Goal: Use online tool/utility: Utilize a website feature to perform a specific function

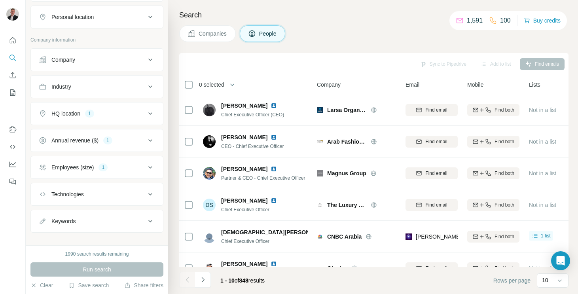
scroll to position [136, 0]
click at [100, 123] on button "HQ location 1" at bounding box center [97, 115] width 132 height 19
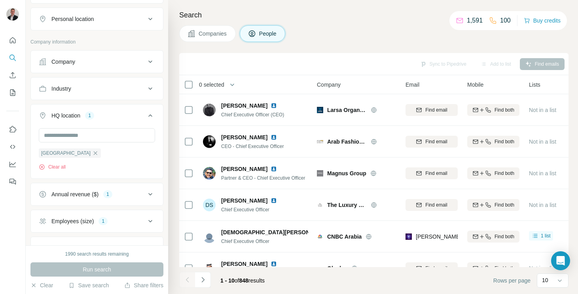
click at [98, 190] on button "Annual revenue ($) 1" at bounding box center [97, 194] width 132 height 19
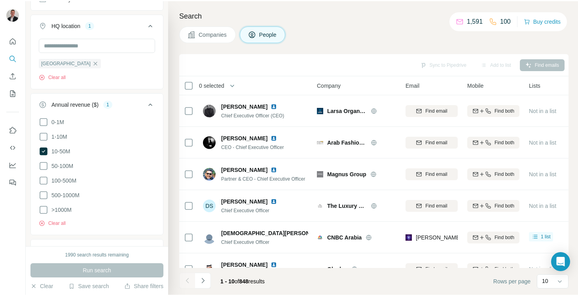
scroll to position [317, 0]
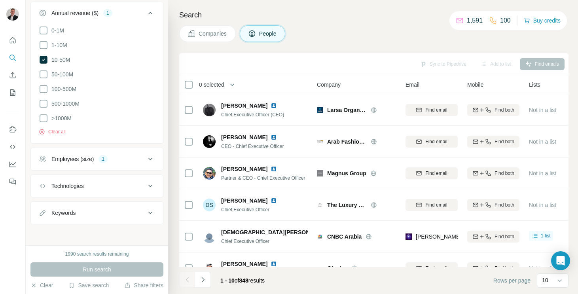
click at [144, 157] on div "Employees (size) 1" at bounding box center [92, 159] width 107 height 8
click at [44, 62] on icon at bounding box center [44, 60] width 8 height 8
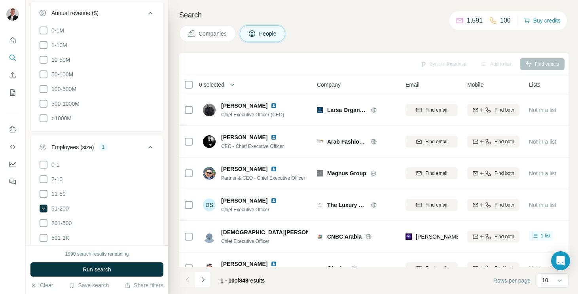
click at [44, 82] on ul "0-1M 1-10M 10-50M 50-100M 100-500M 500-1000M >1000M" at bounding box center [97, 75] width 116 height 98
click at [45, 74] on icon at bounding box center [43, 74] width 9 height 9
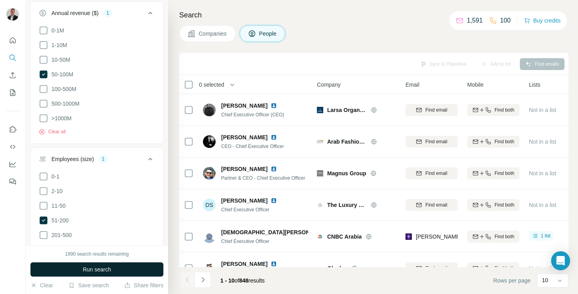
click at [93, 263] on button "Run search" at bounding box center [96, 269] width 133 height 14
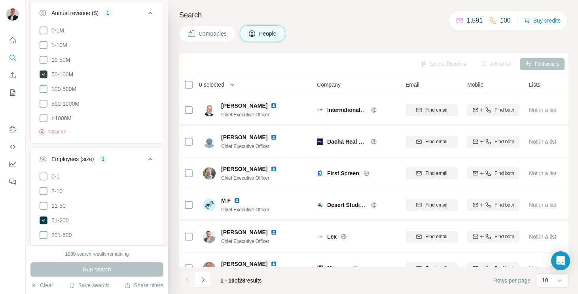
click at [45, 74] on icon at bounding box center [44, 74] width 8 height 8
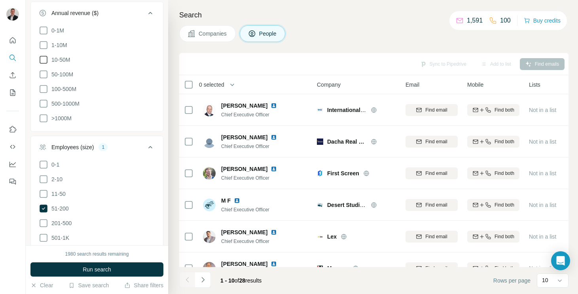
click at [43, 60] on icon at bounding box center [43, 59] width 9 height 9
click at [43, 221] on icon at bounding box center [44, 220] width 8 height 8
click at [43, 206] on icon at bounding box center [43, 205] width 9 height 9
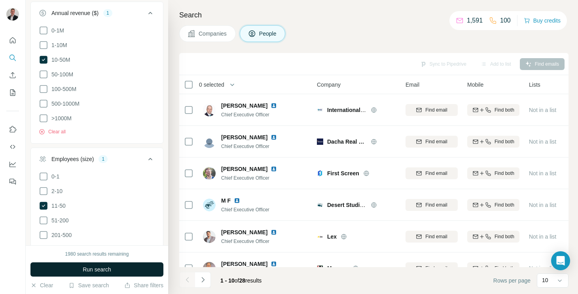
click at [78, 270] on button "Run search" at bounding box center [96, 269] width 133 height 14
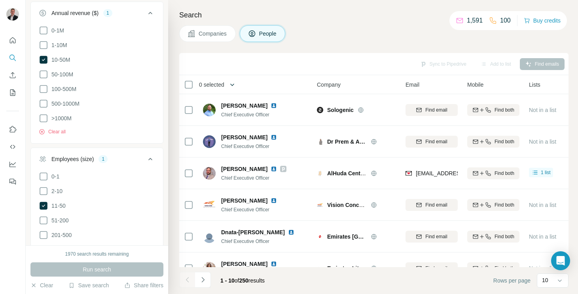
click at [234, 85] on icon "button" at bounding box center [232, 84] width 4 height 2
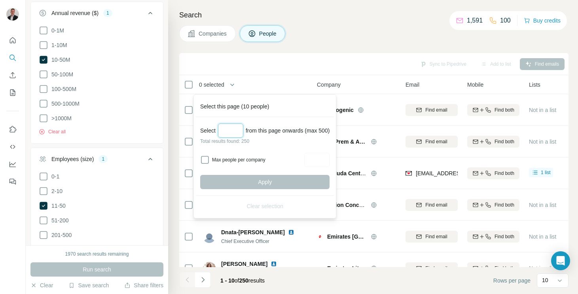
click at [230, 132] on input "Select a number (up to 500)" at bounding box center [230, 130] width 25 height 14
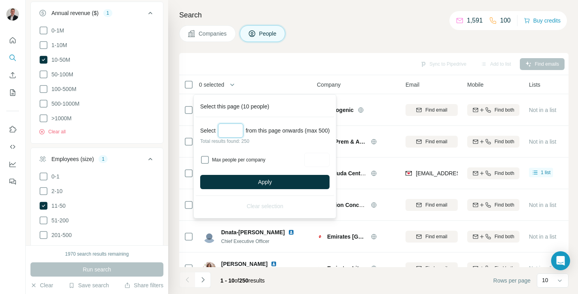
type input "***"
click at [215, 160] on label "Max people per company" at bounding box center [257, 159] width 90 height 7
click at [320, 157] on input "Max people per company" at bounding box center [316, 160] width 25 height 14
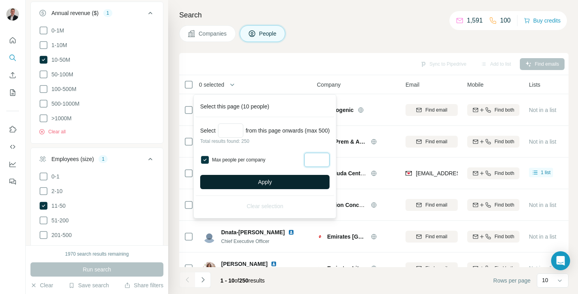
type input "*"
click at [312, 178] on button "Apply" at bounding box center [264, 182] width 129 height 14
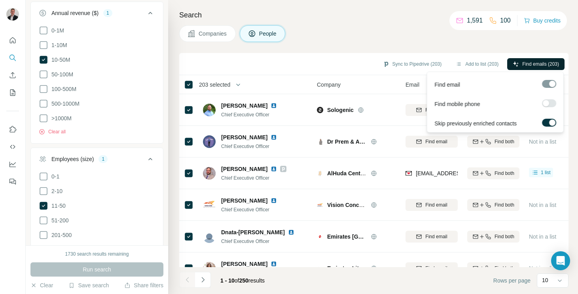
click at [534, 61] on span "Find emails (203)" at bounding box center [540, 63] width 37 height 7
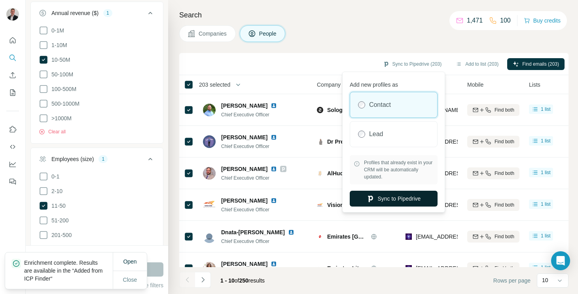
click at [389, 199] on button "Sync to Pipedrive" at bounding box center [393, 199] width 88 height 16
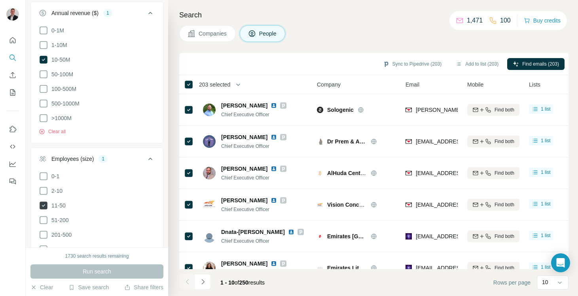
click at [46, 204] on icon at bounding box center [44, 206] width 8 height 8
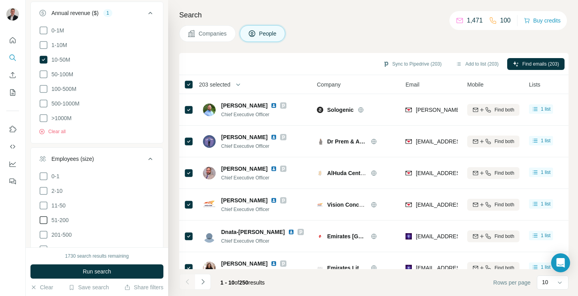
click at [47, 218] on icon at bounding box center [43, 219] width 9 height 9
click at [93, 274] on span "Run search" at bounding box center [97, 272] width 28 height 8
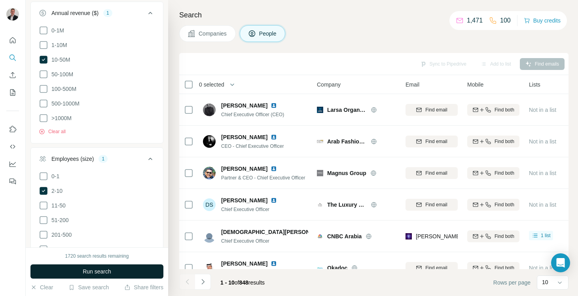
click at [97, 268] on span "Run search" at bounding box center [97, 272] width 28 height 8
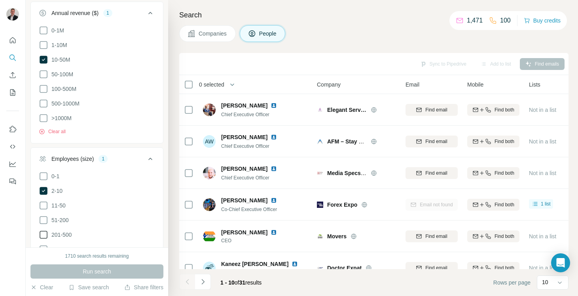
click at [46, 231] on icon at bounding box center [43, 234] width 9 height 9
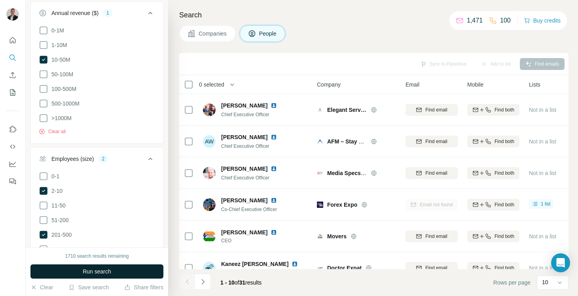
click at [85, 269] on span "Run search" at bounding box center [97, 272] width 28 height 8
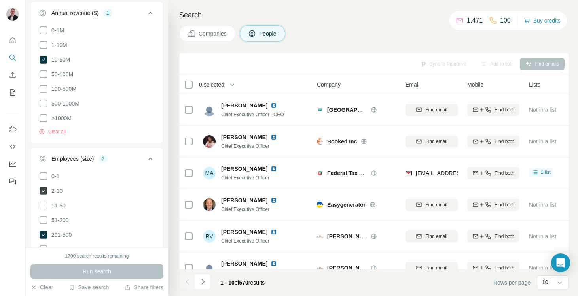
click at [43, 189] on icon at bounding box center [43, 190] width 9 height 9
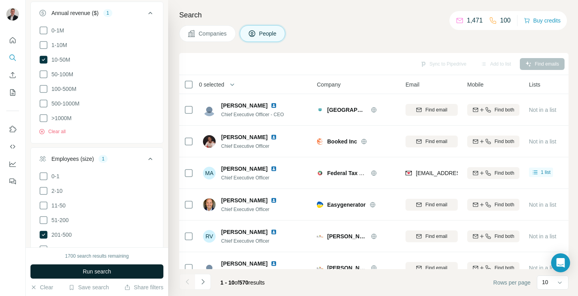
click at [94, 273] on span "Run search" at bounding box center [97, 272] width 28 height 8
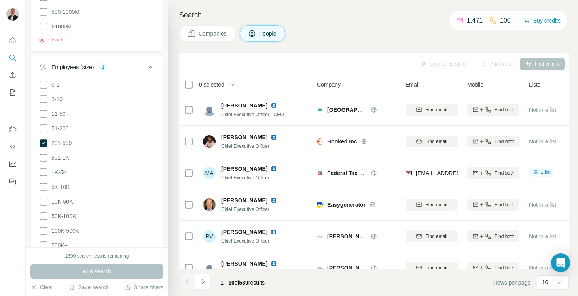
scroll to position [419, 0]
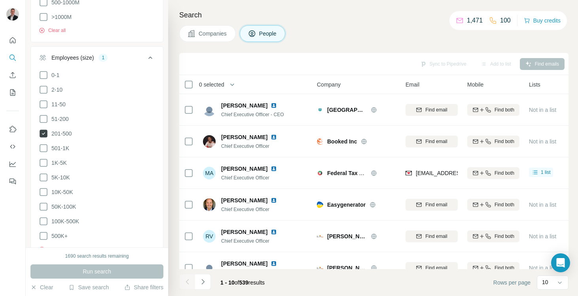
click at [45, 134] on icon at bounding box center [44, 134] width 8 height 8
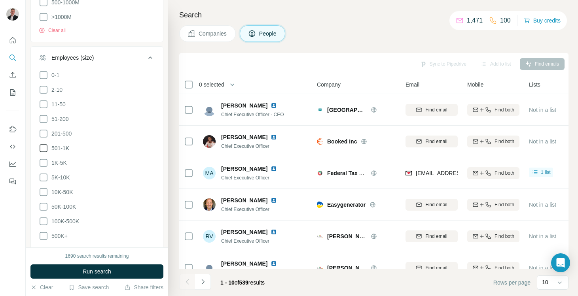
click at [45, 144] on icon at bounding box center [44, 148] width 8 height 8
click at [100, 275] on span "Run search" at bounding box center [97, 272] width 28 height 8
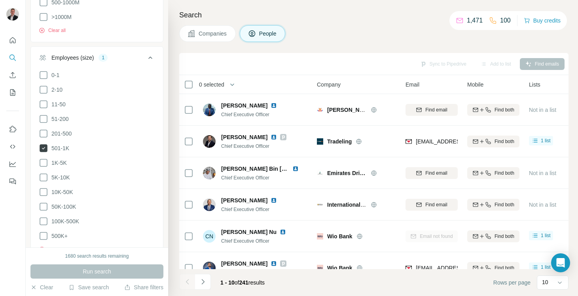
click at [46, 144] on icon at bounding box center [44, 148] width 8 height 8
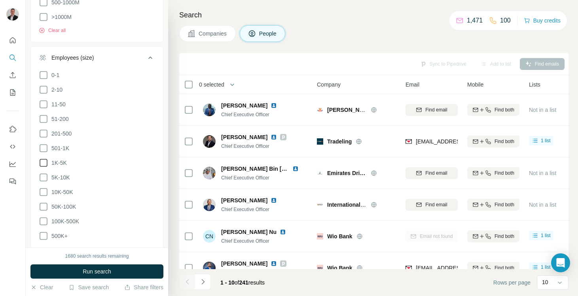
click at [47, 160] on icon at bounding box center [43, 162] width 9 height 9
click at [82, 276] on button "Run search" at bounding box center [96, 271] width 133 height 14
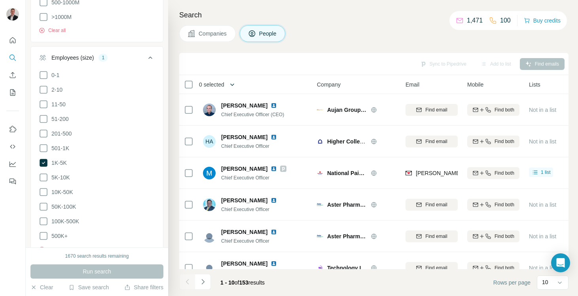
click at [233, 84] on icon "button" at bounding box center [232, 84] width 4 height 2
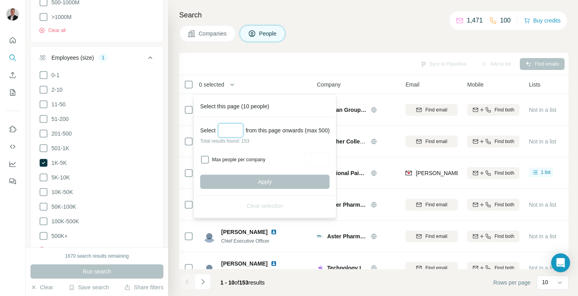
click at [227, 129] on input "Select a number (up to 500)" at bounding box center [230, 130] width 25 height 14
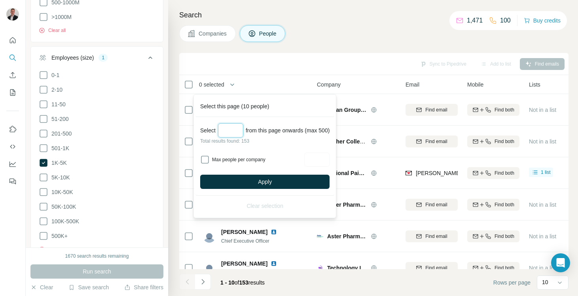
type input "***"
click at [212, 157] on label "Max people per company" at bounding box center [257, 159] width 90 height 7
click at [318, 157] on input "Max people per company" at bounding box center [316, 160] width 25 height 14
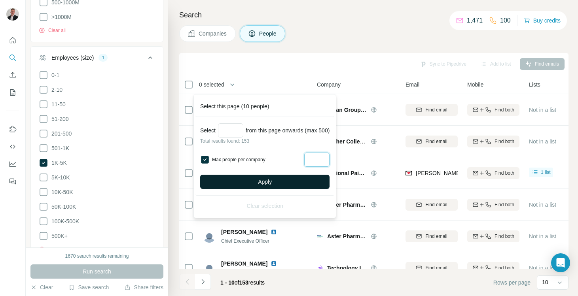
type input "*"
click at [304, 183] on button "Apply" at bounding box center [264, 182] width 129 height 14
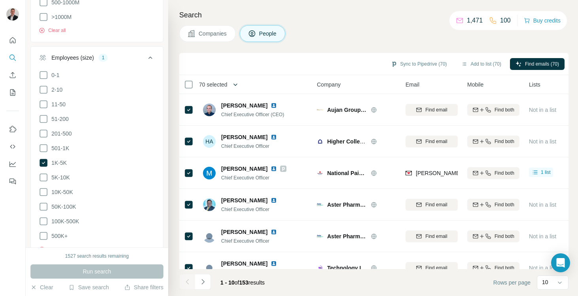
click at [236, 85] on icon "button" at bounding box center [235, 85] width 8 height 8
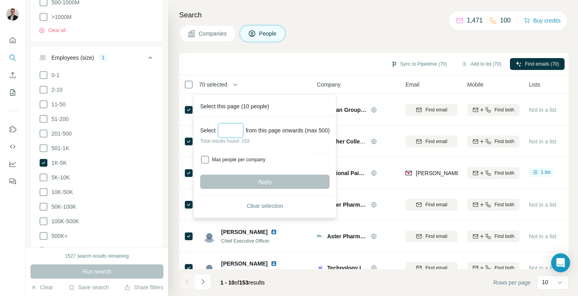
click at [240, 128] on input "Select a number (up to 500)" at bounding box center [230, 130] width 25 height 14
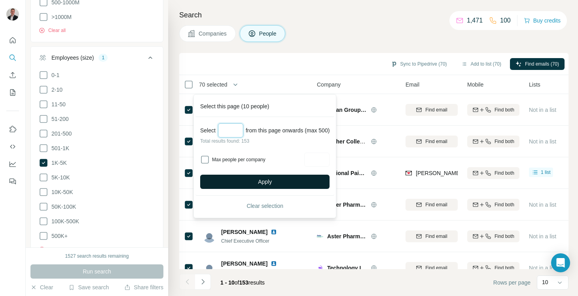
type input "***"
click at [267, 178] on span "Apply" at bounding box center [265, 182] width 14 height 8
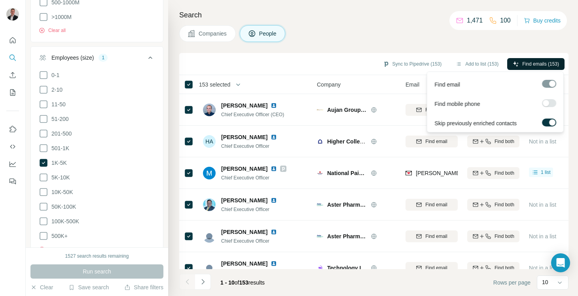
click at [522, 64] on span "Find emails (153)" at bounding box center [540, 63] width 37 height 7
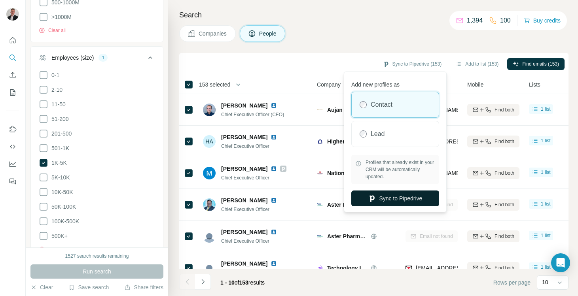
click at [402, 198] on button "Sync to Pipedrive" at bounding box center [395, 199] width 88 height 16
